Goal: Task Accomplishment & Management: Use online tool/utility

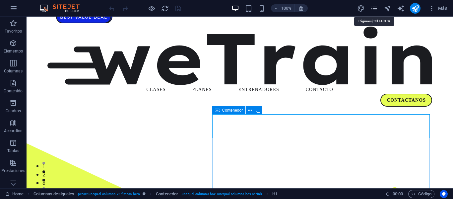
click at [375, 11] on icon "pages" at bounding box center [375, 9] width 8 height 8
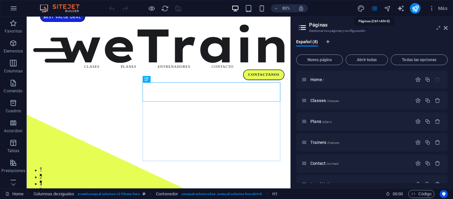
drag, startPoint x: 373, startPoint y: 8, endPoint x: 372, endPoint y: 27, distance: 19.6
click at [372, 27] on div "Home Favoritos Elementos Columnas Contenido Cuadros Accordion Tablas Prestacion…" at bounding box center [226, 103] width 453 height 172
click at [317, 103] on div "Classes /classes" at bounding box center [357, 101] width 111 height 8
click at [317, 98] on span "Classes /classes" at bounding box center [325, 100] width 29 height 5
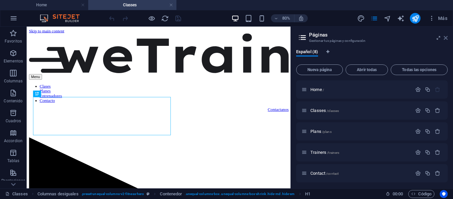
click at [446, 38] on icon at bounding box center [446, 37] width 4 height 5
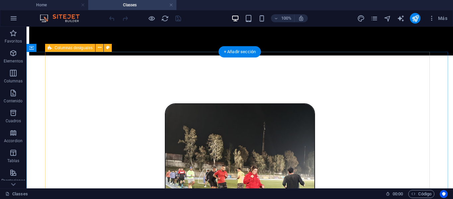
scroll to position [199, 0]
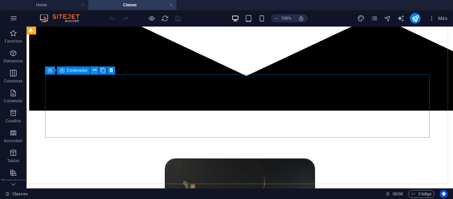
click at [91, 68] on button at bounding box center [95, 70] width 8 height 8
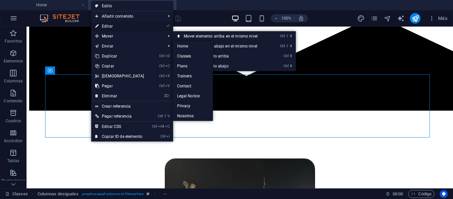
click at [102, 27] on link "⏎ Editar" at bounding box center [119, 26] width 57 height 10
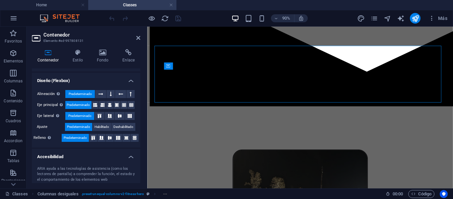
scroll to position [162, 0]
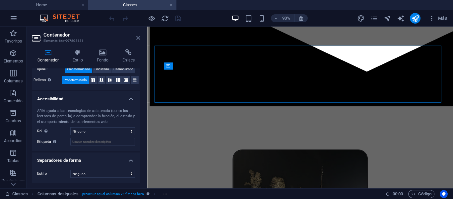
click at [138, 36] on icon at bounding box center [138, 37] width 4 height 5
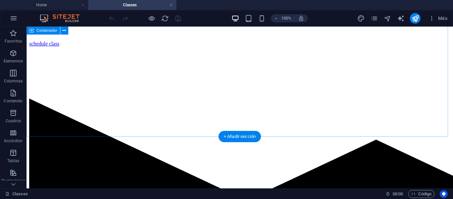
scroll to position [996, 0]
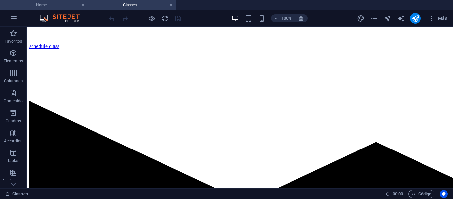
click at [56, 7] on h4 "Home" at bounding box center [44, 4] width 88 height 7
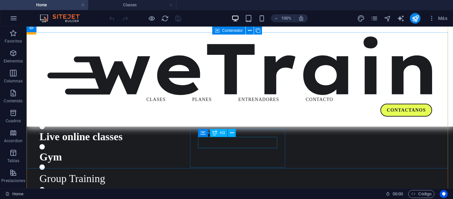
scroll to position [797, 0]
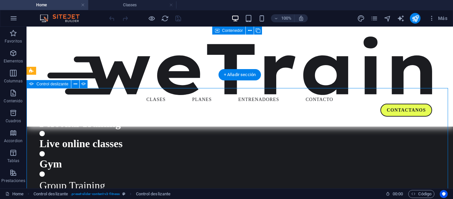
select select "px"
select select "ms"
select select "s"
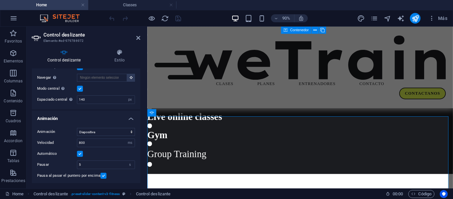
scroll to position [737, 0]
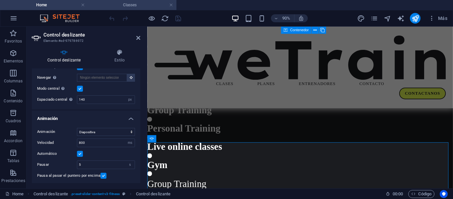
click at [149, 4] on h4 "Classes" at bounding box center [132, 4] width 88 height 7
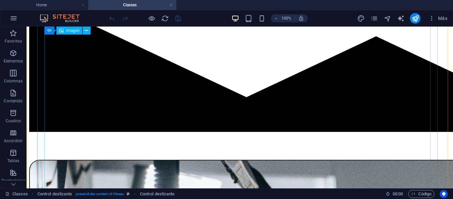
scroll to position [1095, 0]
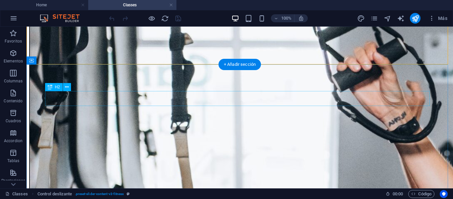
scroll to position [1394, 0]
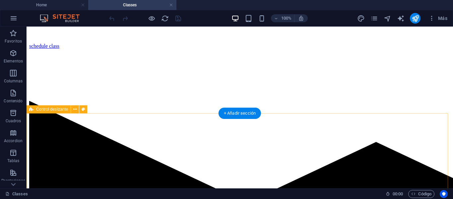
scroll to position [1095, 0]
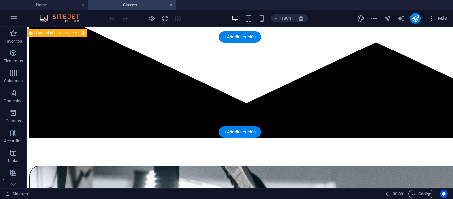
select select "region"
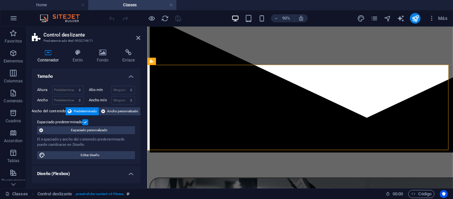
scroll to position [931, 0]
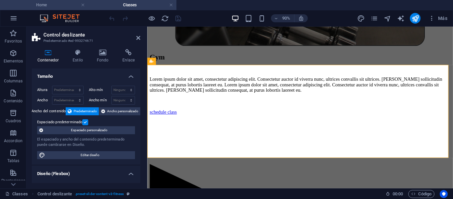
click at [63, 8] on h4 "Home" at bounding box center [44, 4] width 88 height 7
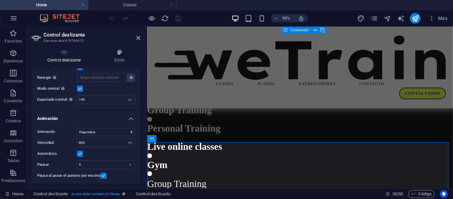
scroll to position [0, 0]
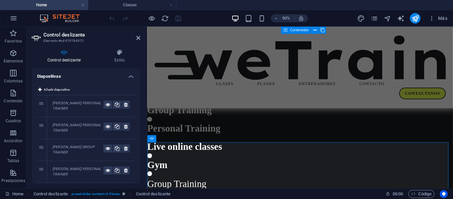
click at [118, 11] on div "90% Más" at bounding box center [226, 18] width 453 height 16
click at [120, 6] on h4 "Classes" at bounding box center [132, 4] width 88 height 7
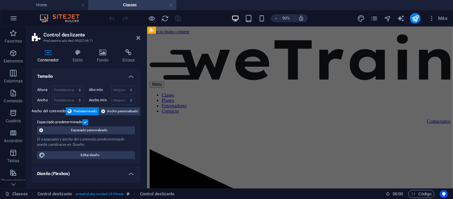
scroll to position [931, 0]
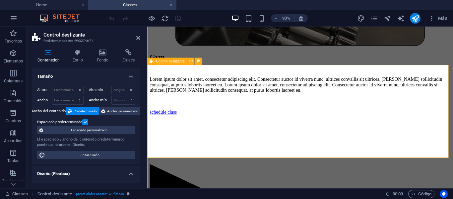
click at [160, 62] on span "Control deslizante" at bounding box center [170, 61] width 29 height 4
click at [192, 62] on icon at bounding box center [191, 61] width 3 height 6
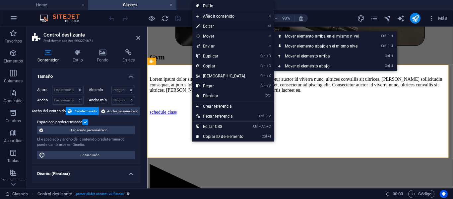
click at [204, 30] on link "⏎ Editar" at bounding box center [220, 26] width 57 height 10
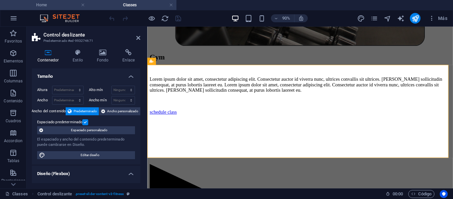
click at [59, 4] on h4 "Home" at bounding box center [44, 4] width 88 height 7
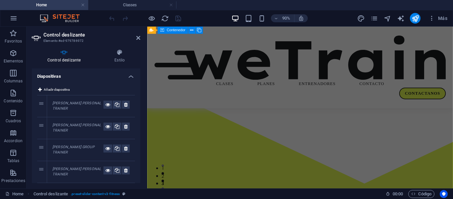
scroll to position [0, 0]
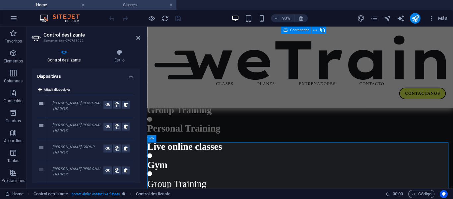
click at [114, 9] on li "Classes" at bounding box center [132, 5] width 88 height 10
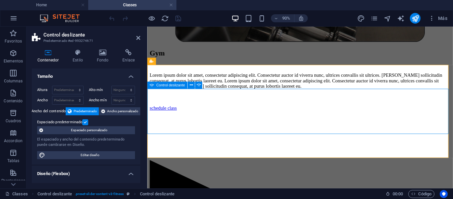
select select "ms"
select select "s"
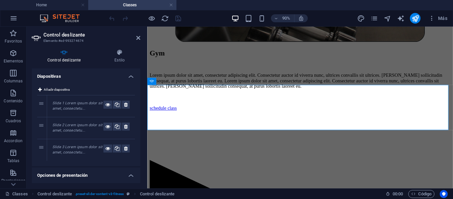
scroll to position [100, 0]
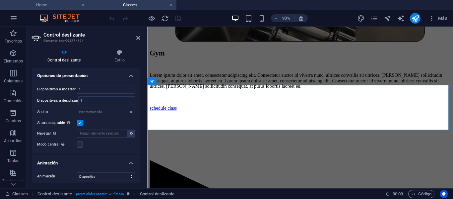
click at [61, 27] on div "Home Classes Favoritos Elementos Columnas Contenido Cuadros Accordion Tablas Pr…" at bounding box center [226, 108] width 453 height 162
click at [68, 4] on h4 "Home" at bounding box center [44, 4] width 88 height 7
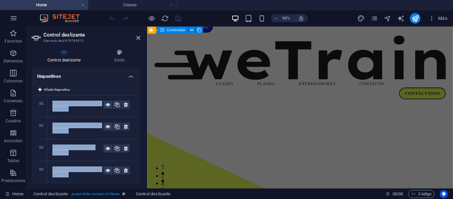
scroll to position [0, 0]
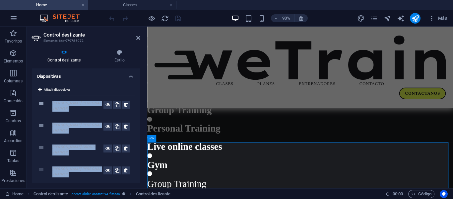
click at [115, 81] on div "Añadir diapositiva 1 John Mayer PERSONAL TRAINER 2 Michael Adams PERSONAL TRAIN…" at bounding box center [86, 144] width 109 height 129
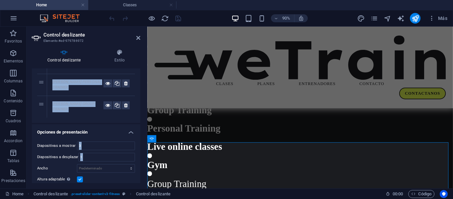
scroll to position [100, 0]
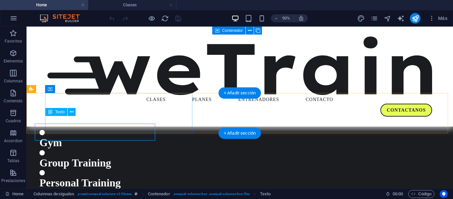
scroll to position [738, 0]
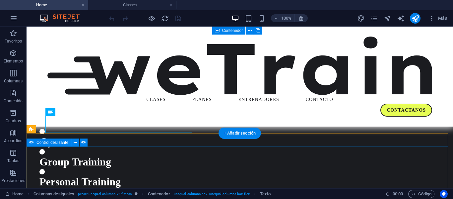
select select "px"
select select "ms"
select select "s"
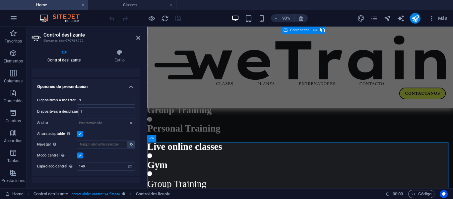
scroll to position [136, 0]
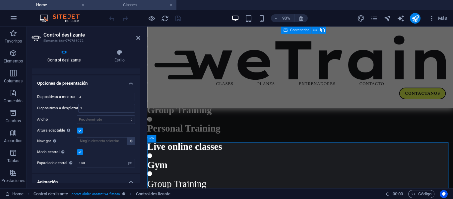
click at [112, 1] on li "Classes" at bounding box center [132, 5] width 88 height 10
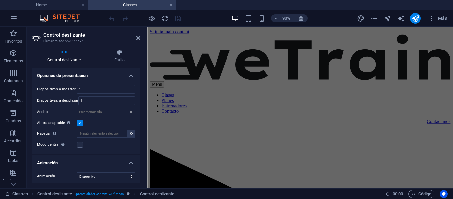
scroll to position [935, 0]
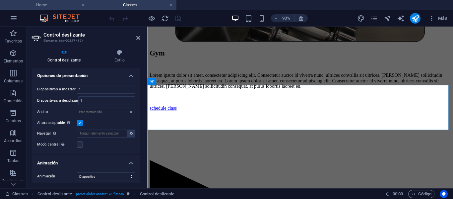
click at [57, 3] on h4 "Home" at bounding box center [44, 4] width 88 height 7
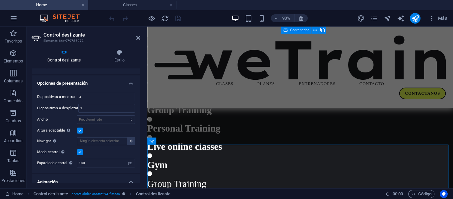
scroll to position [704, 0]
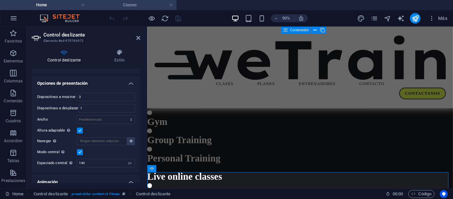
click at [113, 6] on h4 "Classes" at bounding box center [132, 4] width 88 height 7
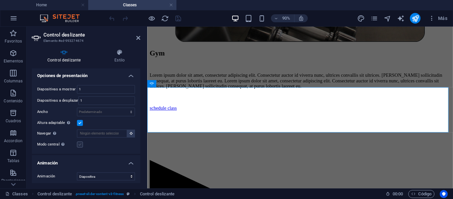
scroll to position [902, 0]
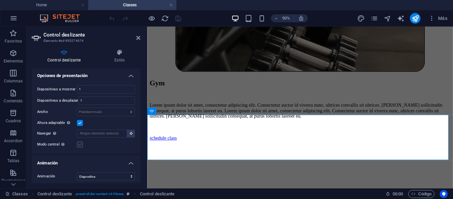
click at [80, 146] on label at bounding box center [80, 144] width 6 height 6
click at [0, 0] on input "Modo central Permite la visualización centralizada con diapositiva anterior/sig…" at bounding box center [0, 0] width 0 height 0
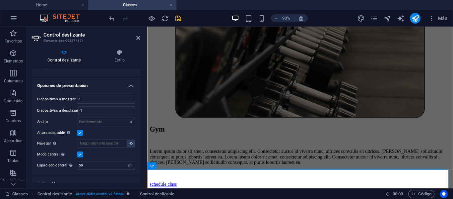
scroll to position [836, 0]
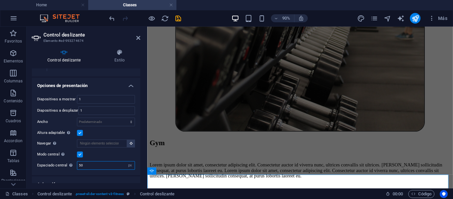
drag, startPoint x: 93, startPoint y: 163, endPoint x: 54, endPoint y: 159, distance: 39.4
click at [55, 159] on div "Diapositivas a mostrar 1 Diapositivas a desplazar 1 Ancho Predeterminado px % r…" at bounding box center [86, 132] width 109 height 85
type input "140"
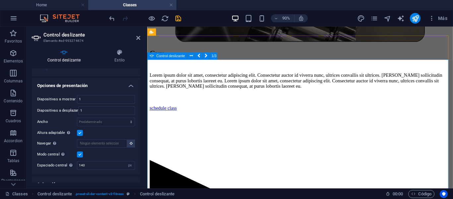
scroll to position [1035, 0]
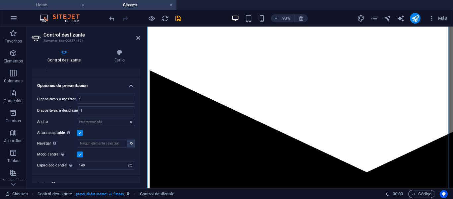
click at [61, 6] on h4 "Home" at bounding box center [44, 4] width 88 height 7
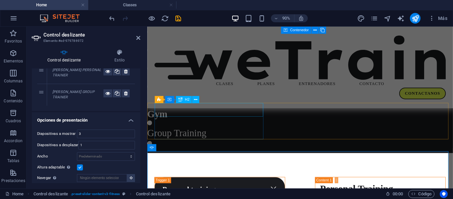
scroll to position [0, 0]
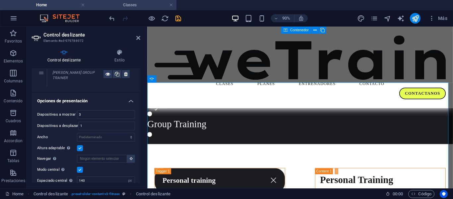
click at [101, 1] on li "Classes" at bounding box center [132, 5] width 88 height 10
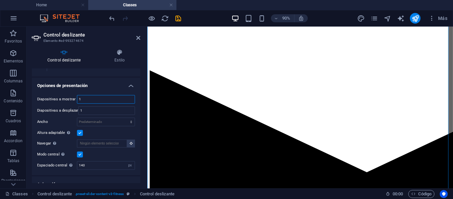
drag, startPoint x: 85, startPoint y: 101, endPoint x: 73, endPoint y: 102, distance: 11.7
click at [73, 102] on div "Diapositivas a mostrar 1" at bounding box center [86, 99] width 98 height 9
type input "3"
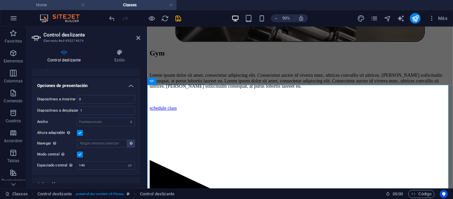
click at [62, 6] on h4 "Home" at bounding box center [44, 4] width 88 height 7
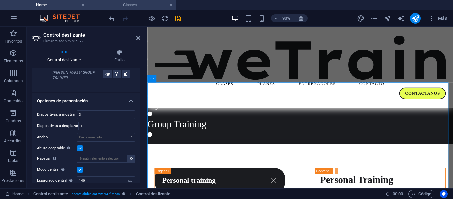
click at [120, 7] on h4 "Classes" at bounding box center [132, 4] width 88 height 7
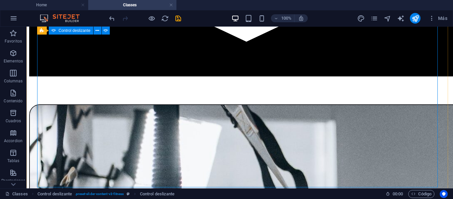
select select "px"
select select "ms"
select select "s"
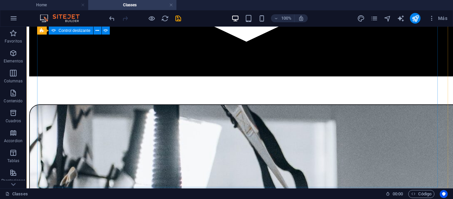
select select "px"
select select "ms"
select select "s"
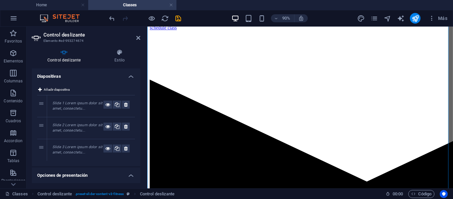
click at [78, 105] on div "Slide 1 Lorem ipsum dolor sit amet, consectetu..." at bounding box center [77, 106] width 51 height 11
click at [97, 101] on em "Slide 1 Lorem ipsum dolor sit amet, consectetu..." at bounding box center [77, 106] width 50 height 10
drag, startPoint x: 93, startPoint y: 102, endPoint x: 82, endPoint y: 103, distance: 11.7
click at [82, 103] on em "Slide 1 Lorem ipsum dolor sit amet, consectetu..." at bounding box center [77, 106] width 50 height 10
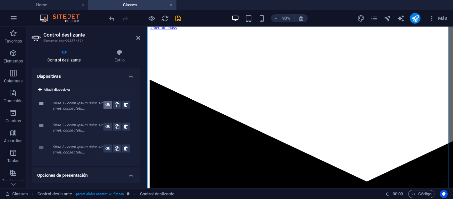
click at [104, 104] on button at bounding box center [108, 105] width 9 height 8
click at [115, 104] on icon at bounding box center [117, 105] width 5 height 8
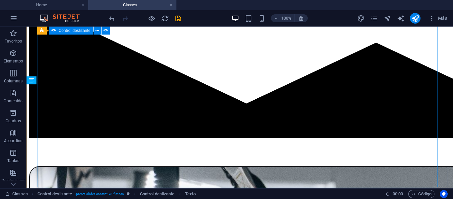
scroll to position [1057, 0]
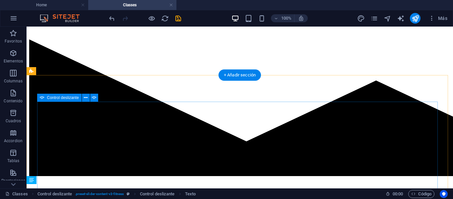
select select "px"
select select "ms"
select select "s"
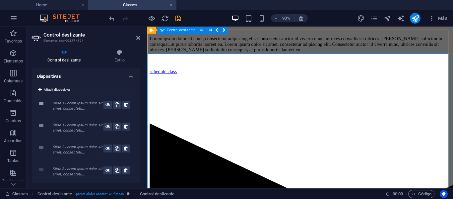
scroll to position [970, 0]
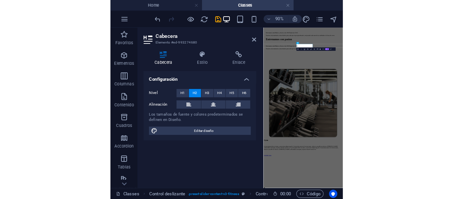
scroll to position [957, 0]
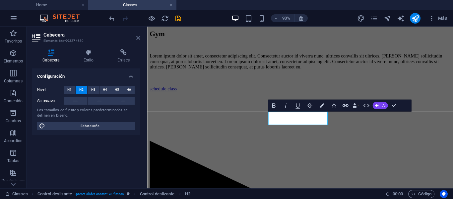
click at [136, 39] on icon at bounding box center [138, 37] width 4 height 5
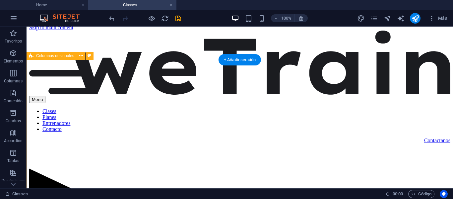
scroll to position [0, 0]
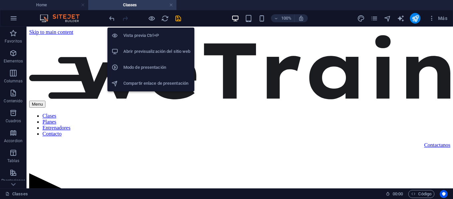
click at [157, 48] on h6 "Abrir previsualización del sitio web" at bounding box center [156, 51] width 67 height 8
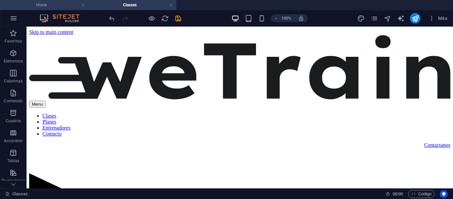
click at [58, 4] on h4 "Home" at bounding box center [44, 4] width 88 height 7
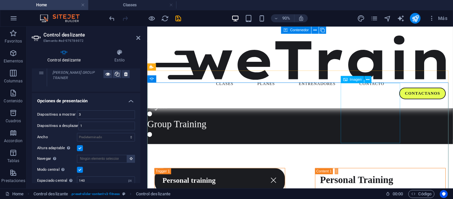
scroll to position [903, 0]
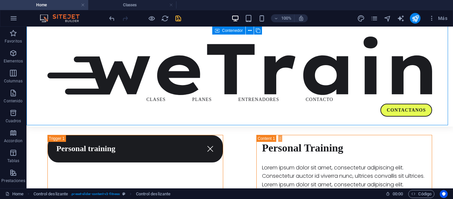
click at [177, 18] on icon "save" at bounding box center [179, 19] width 8 height 8
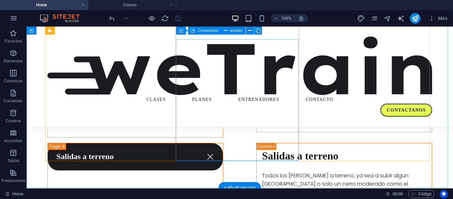
scroll to position [1134, 0]
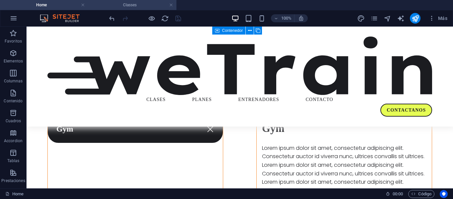
click at [129, 4] on h4 "Classes" at bounding box center [132, 4] width 88 height 7
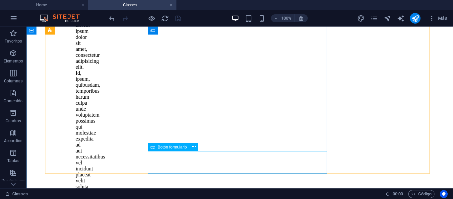
scroll to position [6861, 0]
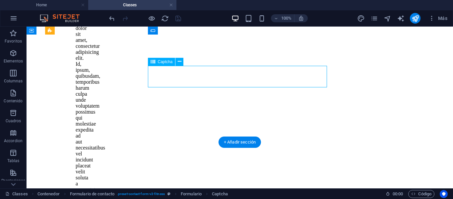
scroll to position [6834, 0]
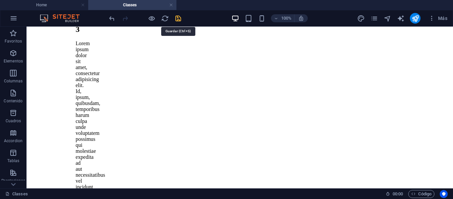
click at [180, 19] on icon "save" at bounding box center [179, 19] width 8 height 8
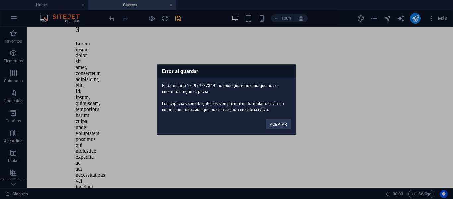
scroll to position [6756, 0]
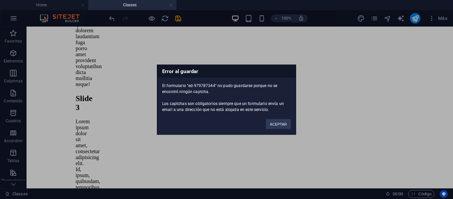
drag, startPoint x: 167, startPoint y: 104, endPoint x: 276, endPoint y: 110, distance: 109.3
click at [276, 110] on div "El formulario "ed-979787344" no pudo guardarse porque no se encontró ningún cap…" at bounding box center [226, 94] width 139 height 35
drag, startPoint x: 272, startPoint y: 110, endPoint x: 163, endPoint y: 100, distance: 109.6
click at [163, 100] on div "El formulario "ed-979787344" no pudo guardarse porque no se encontró ningún cap…" at bounding box center [226, 94] width 139 height 35
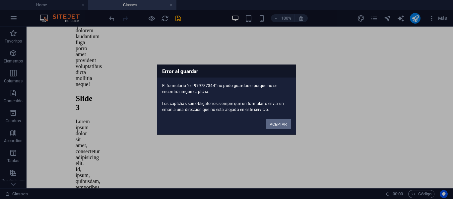
click at [275, 120] on button "ACEPTAR" at bounding box center [278, 124] width 25 height 10
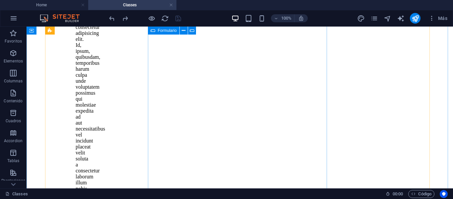
scroll to position [6783, 0]
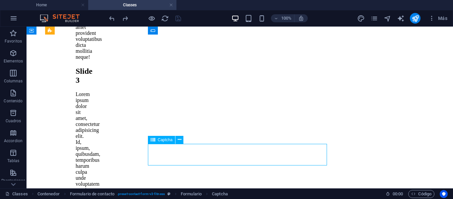
drag, startPoint x: 172, startPoint y: 151, endPoint x: 55, endPoint y: 165, distance: 117.9
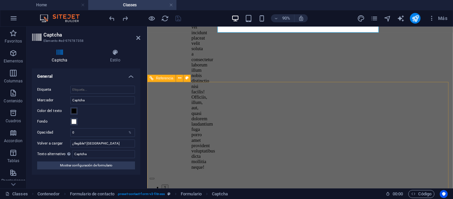
scroll to position [1474, 0]
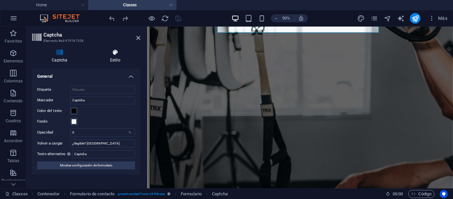
click at [115, 57] on h4 "Estilo" at bounding box center [115, 56] width 50 height 14
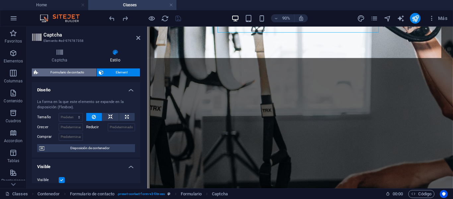
click at [69, 69] on span "Formulario de contacto" at bounding box center [67, 72] width 54 height 8
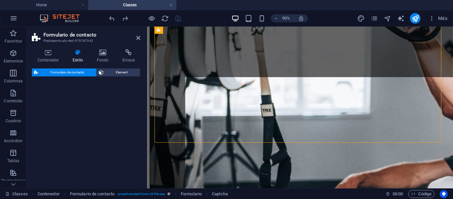
select select "rem"
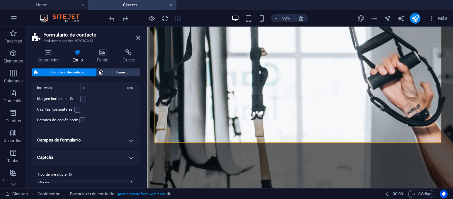
scroll to position [162, 0]
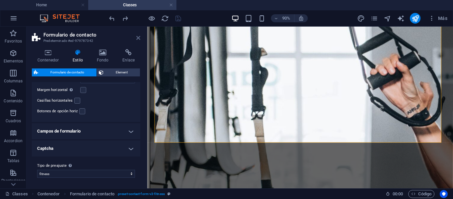
click at [137, 37] on icon at bounding box center [138, 37] width 4 height 5
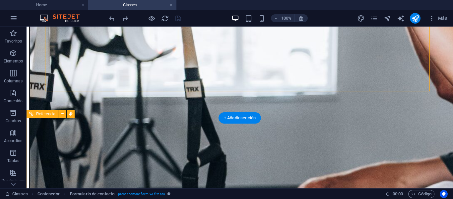
scroll to position [1453, 0]
